Goal: Information Seeking & Learning: Learn about a topic

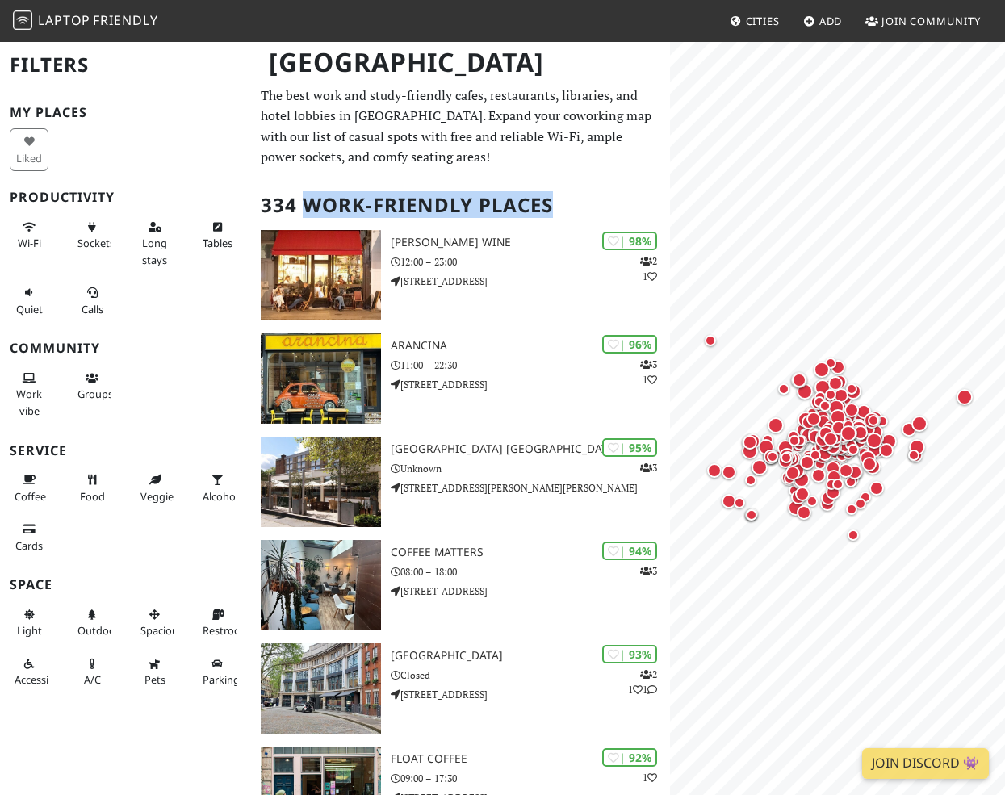
drag, startPoint x: 575, startPoint y: 196, endPoint x: 311, endPoint y: 202, distance: 264.8
click at [311, 202] on h2 "334 Work-Friendly Places" at bounding box center [461, 205] width 400 height 49
copy h2 "Work-Friendly Places"
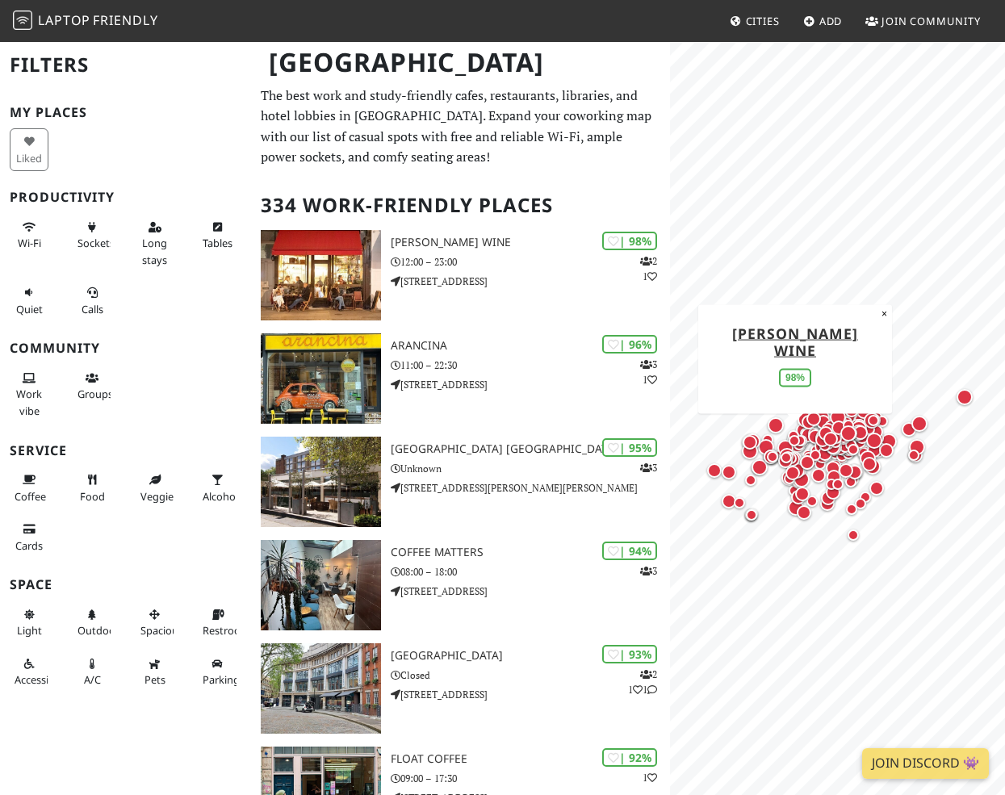
click at [474, 124] on p "The best work and study-friendly cafes, restaurants, libraries, and hotel lobbi…" at bounding box center [461, 127] width 400 height 82
click at [443, 167] on p "The best work and study-friendly cafes, restaurants, libraries, and hotel lobbi…" at bounding box center [461, 127] width 400 height 82
drag, startPoint x: 262, startPoint y: 86, endPoint x: 484, endPoint y: 90, distance: 222.8
click at [484, 90] on div "[GEOGRAPHIC_DATA]" at bounding box center [502, 72] width 1005 height 64
drag, startPoint x: 484, startPoint y: 90, endPoint x: 310, endPoint y: 89, distance: 174.3
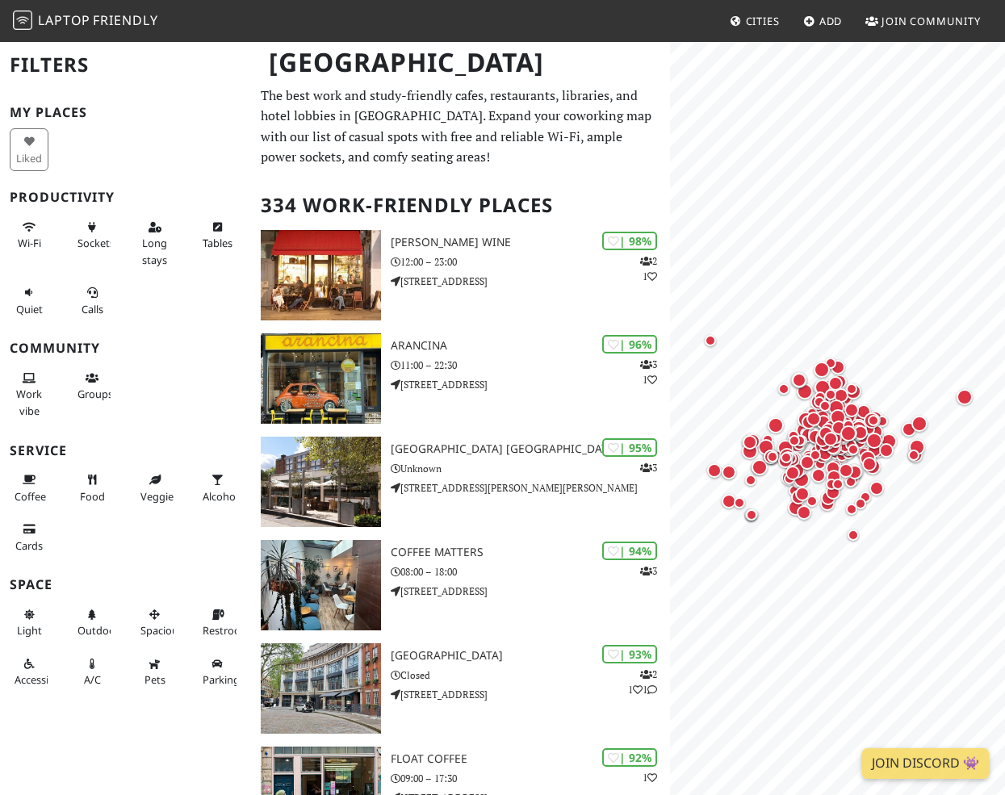
click at [310, 89] on div "[GEOGRAPHIC_DATA]" at bounding box center [502, 72] width 1005 height 64
click at [270, 86] on div "[GEOGRAPHIC_DATA]" at bounding box center [502, 72] width 1005 height 64
click at [481, 94] on div "[GEOGRAPHIC_DATA]" at bounding box center [502, 72] width 1005 height 64
click at [468, 94] on div "[GEOGRAPHIC_DATA]" at bounding box center [502, 72] width 1005 height 64
